Goal: Information Seeking & Learning: Learn about a topic

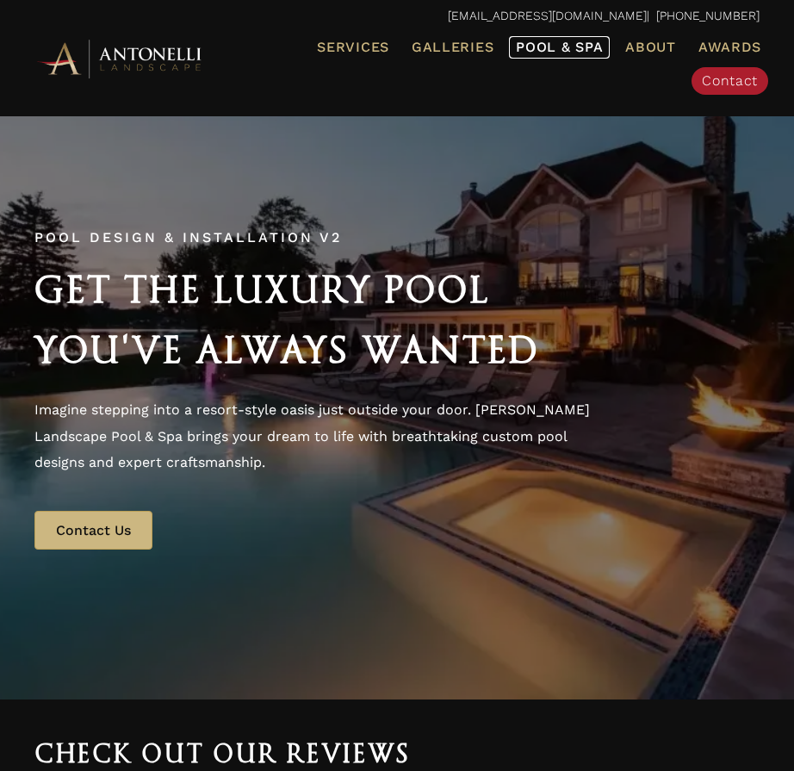
click at [561, 46] on span "Pool & Spa" at bounding box center [559, 47] width 87 height 16
